Goal: Navigation & Orientation: Find specific page/section

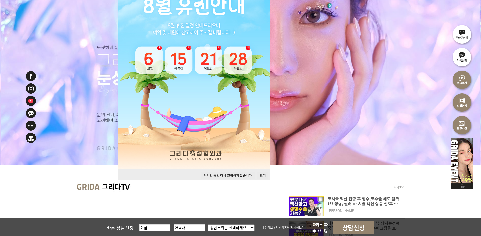
scroll to position [126, 0]
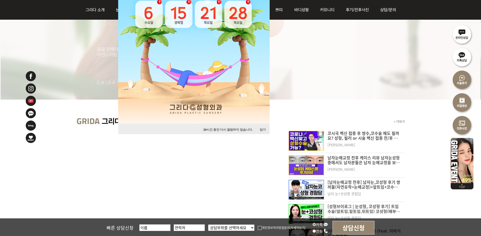
click at [262, 130] on button "닫기" at bounding box center [262, 129] width 11 height 7
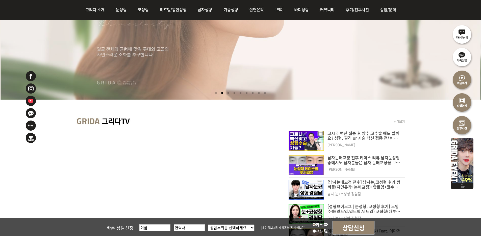
scroll to position [0, 0]
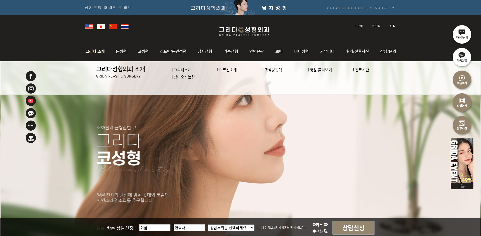
click at [324, 69] on link "l 병원 둘러보기" at bounding box center [319, 69] width 24 height 5
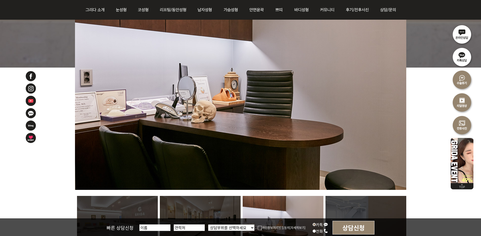
scroll to position [275, 0]
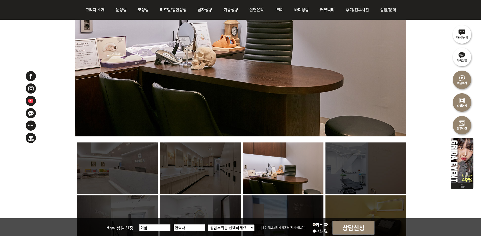
click at [116, 163] on img at bounding box center [117, 169] width 81 height 52
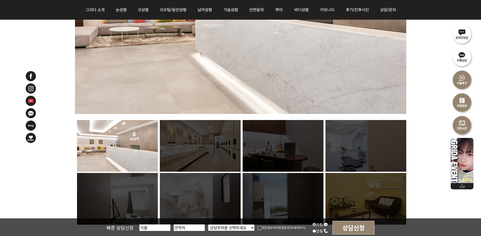
scroll to position [351, 0]
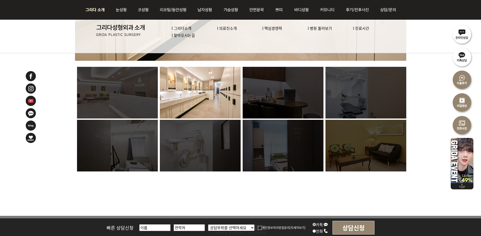
click at [98, 12] on img at bounding box center [96, 10] width 27 height 20
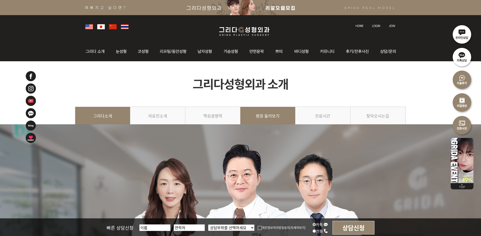
click at [261, 115] on link "병원 둘러보기" at bounding box center [267, 118] width 55 height 23
